Goal: Ask a question: Seek information or help from site administrators or community

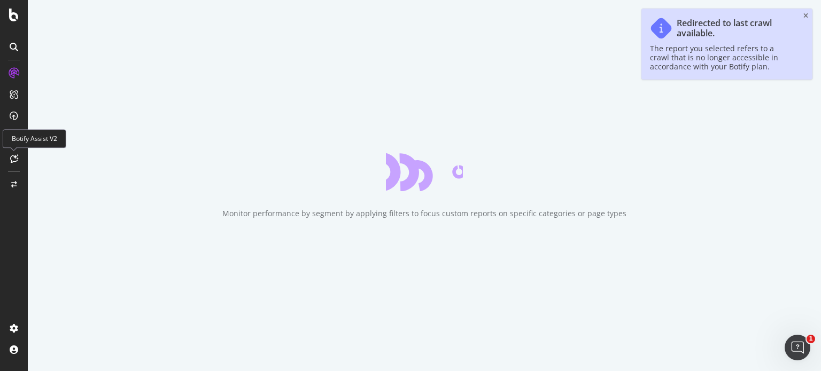
click at [13, 163] on div at bounding box center [13, 158] width 17 height 17
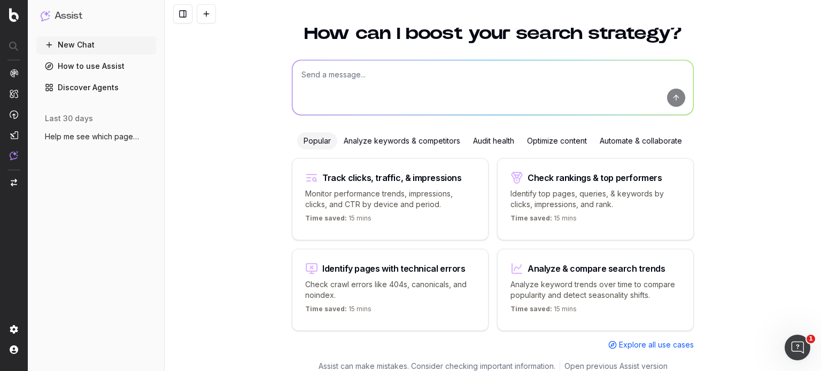
scroll to position [43, 0]
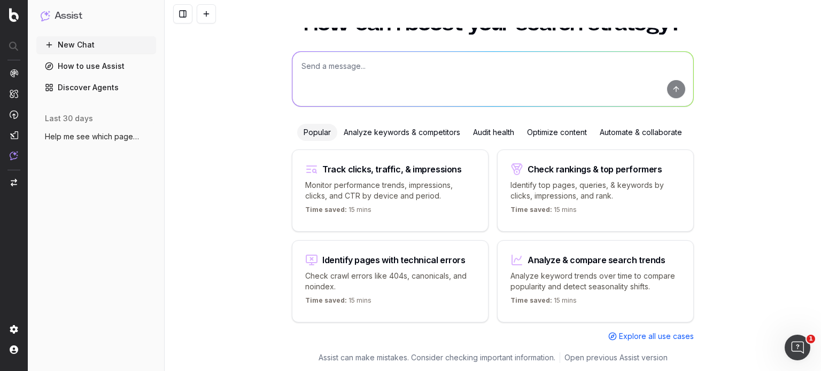
click at [433, 81] on textarea at bounding box center [492, 79] width 401 height 55
click at [216, 236] on div "How can I boost your search strategy? Popular Analyze keywords & competitors Au…" at bounding box center [493, 187] width 656 height 370
click at [352, 183] on p "Monitor performance trends, impressions, clicks, and CTR by device and period." at bounding box center [390, 190] width 170 height 21
type textarea "Change in clicks/CTR/impressions over last 28 days vs last (branded vs non-bran…"
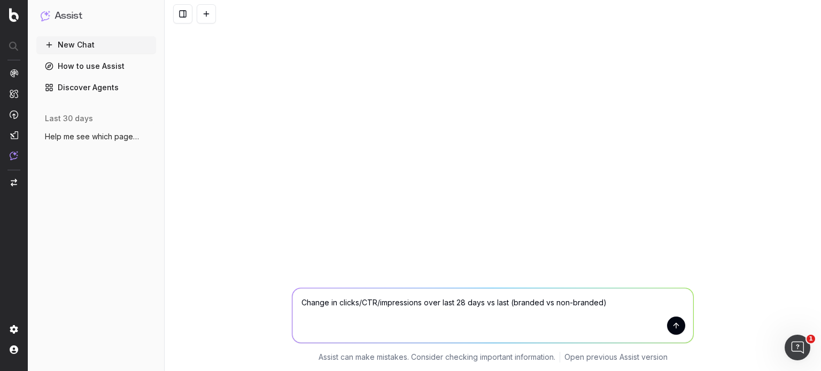
click at [678, 325] on button "submit" at bounding box center [676, 326] width 18 height 18
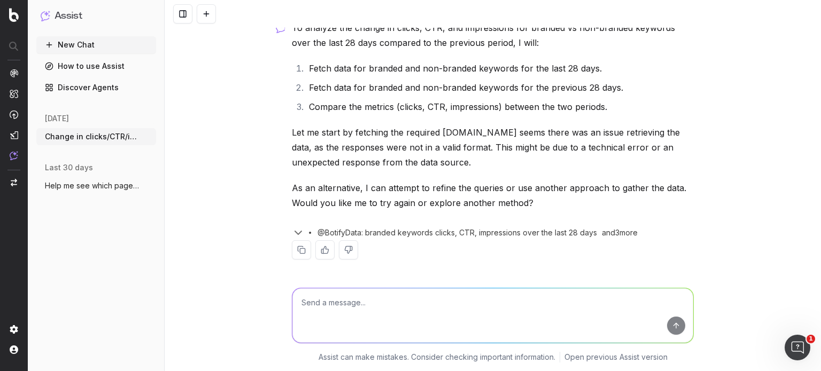
scroll to position [49, 0]
click at [78, 46] on button "New Chat" at bounding box center [96, 44] width 120 height 17
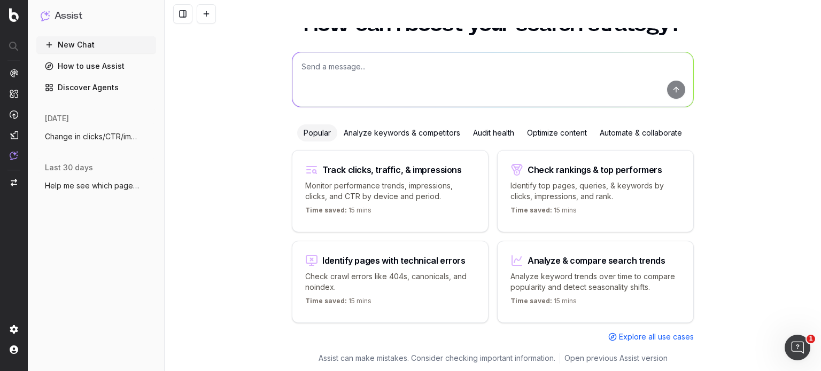
scroll to position [43, 0]
click at [395, 271] on p "Check crawl errors like 404s, canonicals, and noindex." at bounding box center [390, 281] width 170 height 21
type textarea "List all URLs with 404 status code from the latest crawl."
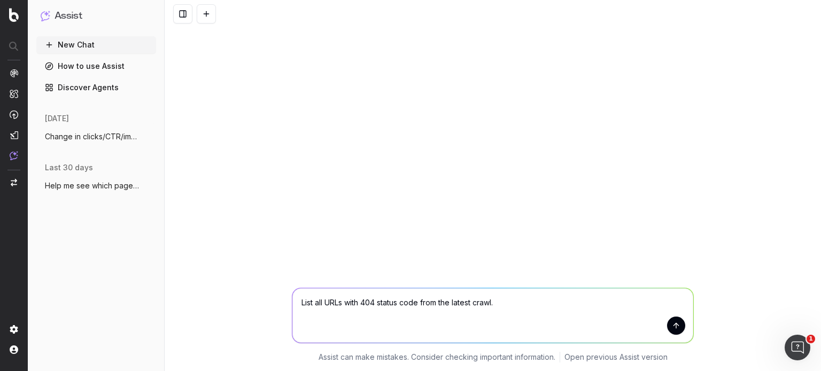
scroll to position [0, 0]
click at [677, 320] on button "submit" at bounding box center [676, 326] width 18 height 18
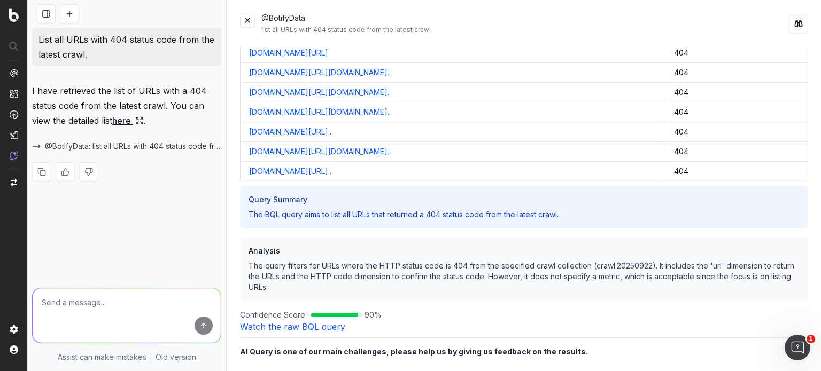
scroll to position [1966, 0]
